Goal: Check status

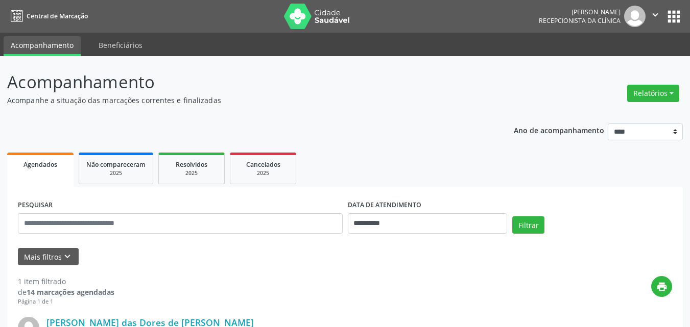
scroll to position [153, 0]
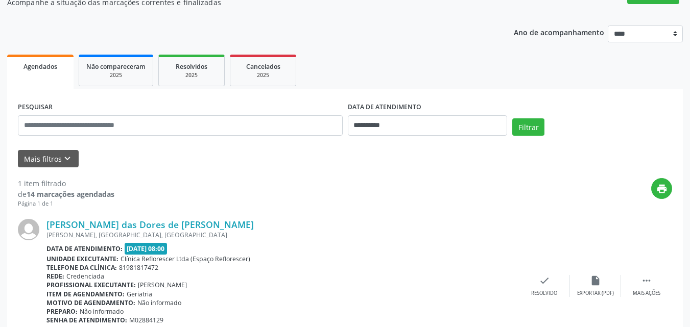
scroll to position [153, 0]
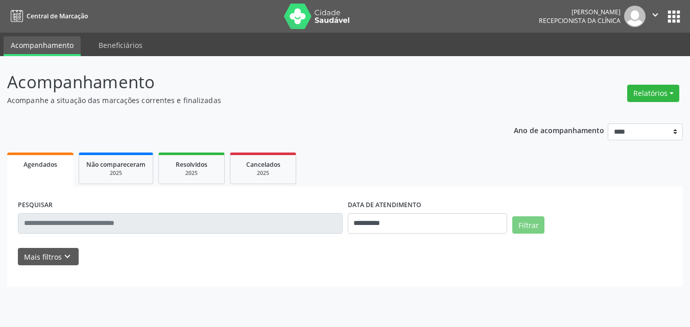
scroll to position [153, 0]
